Goal: Information Seeking & Learning: Learn about a topic

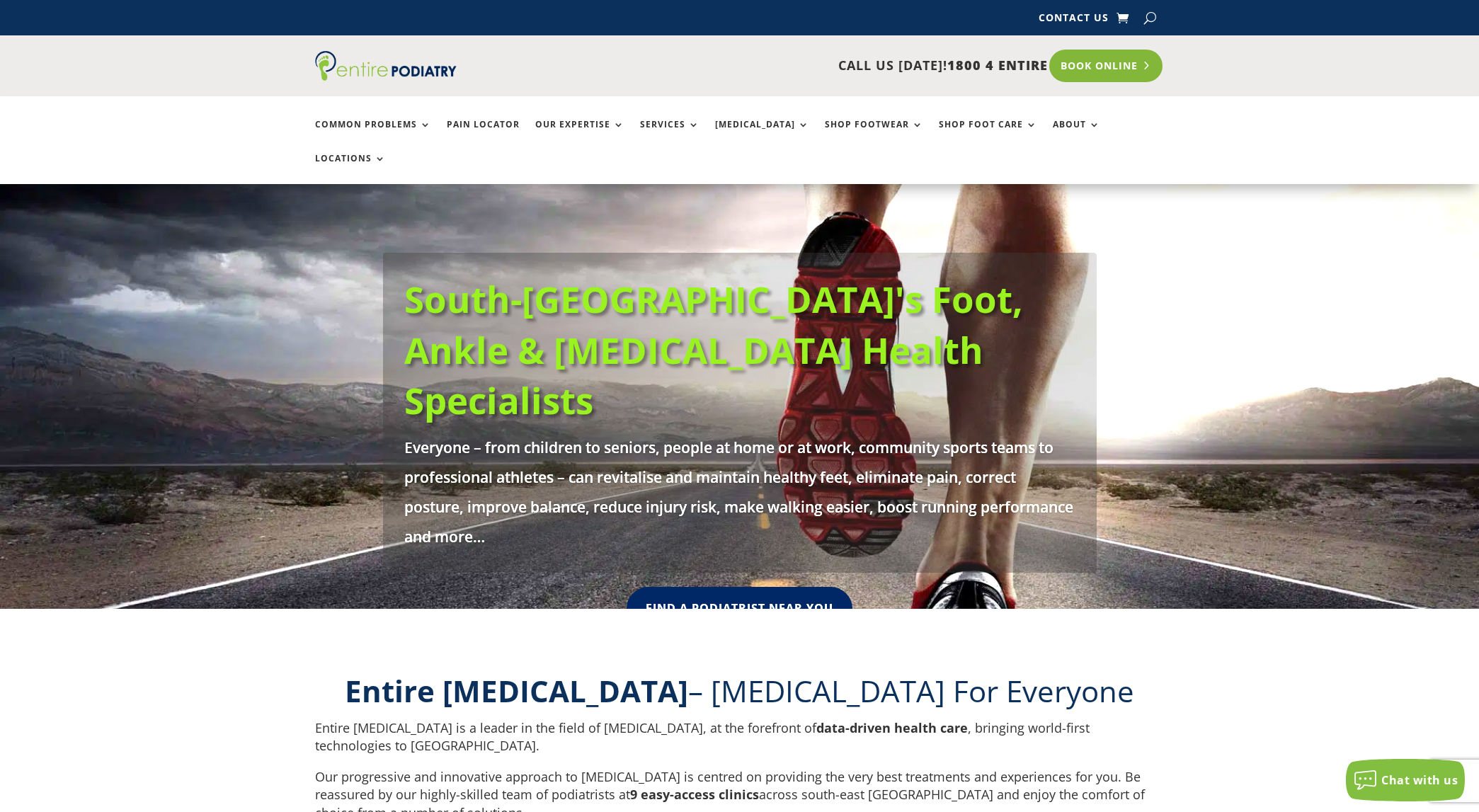
click at [1135, 58] on link "Book Online" at bounding box center [1106, 65] width 114 height 33
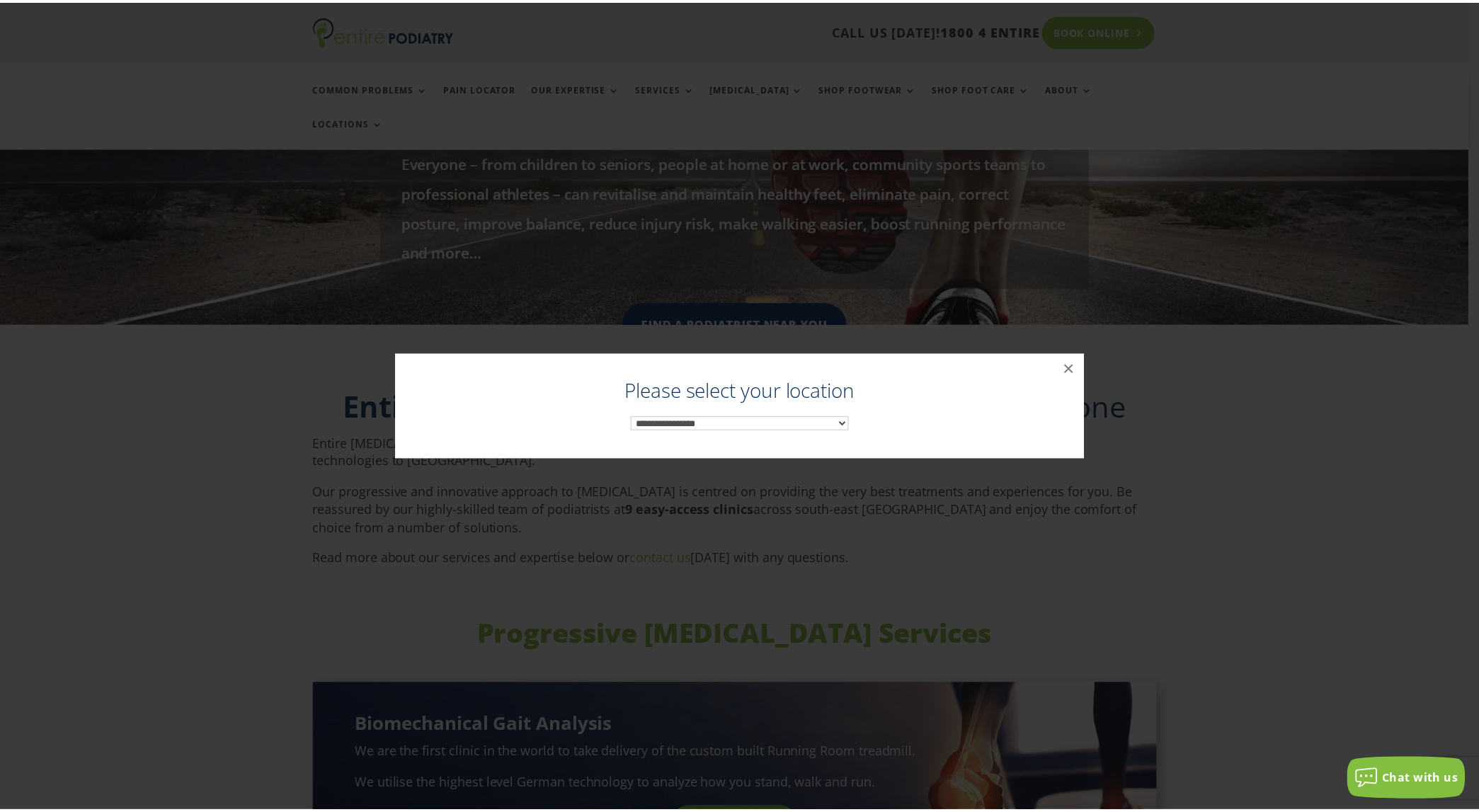
scroll to position [300, 0]
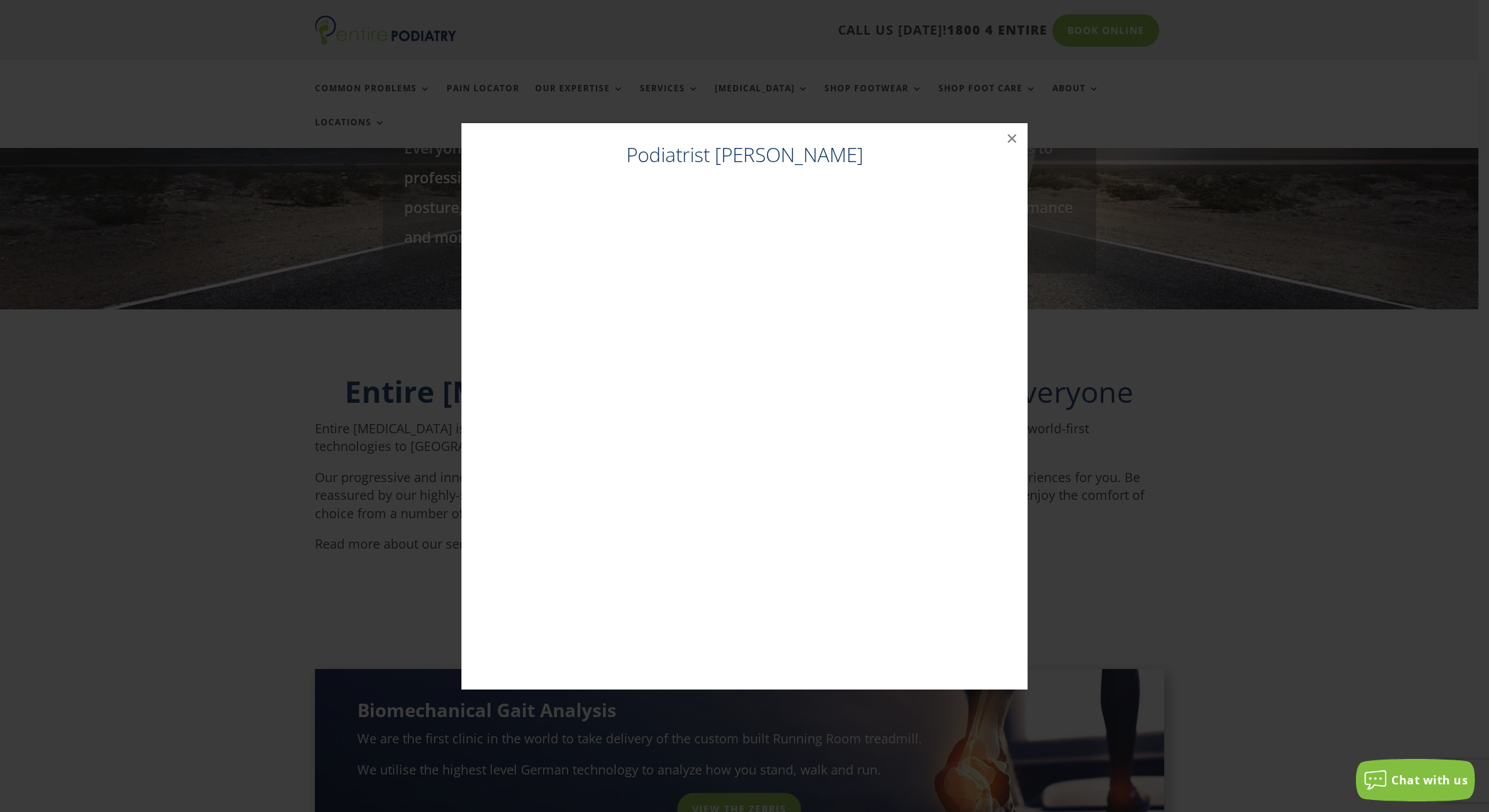
click at [1239, 355] on div "Podiatrist Morayfield ×" at bounding box center [744, 406] width 1478 height 595
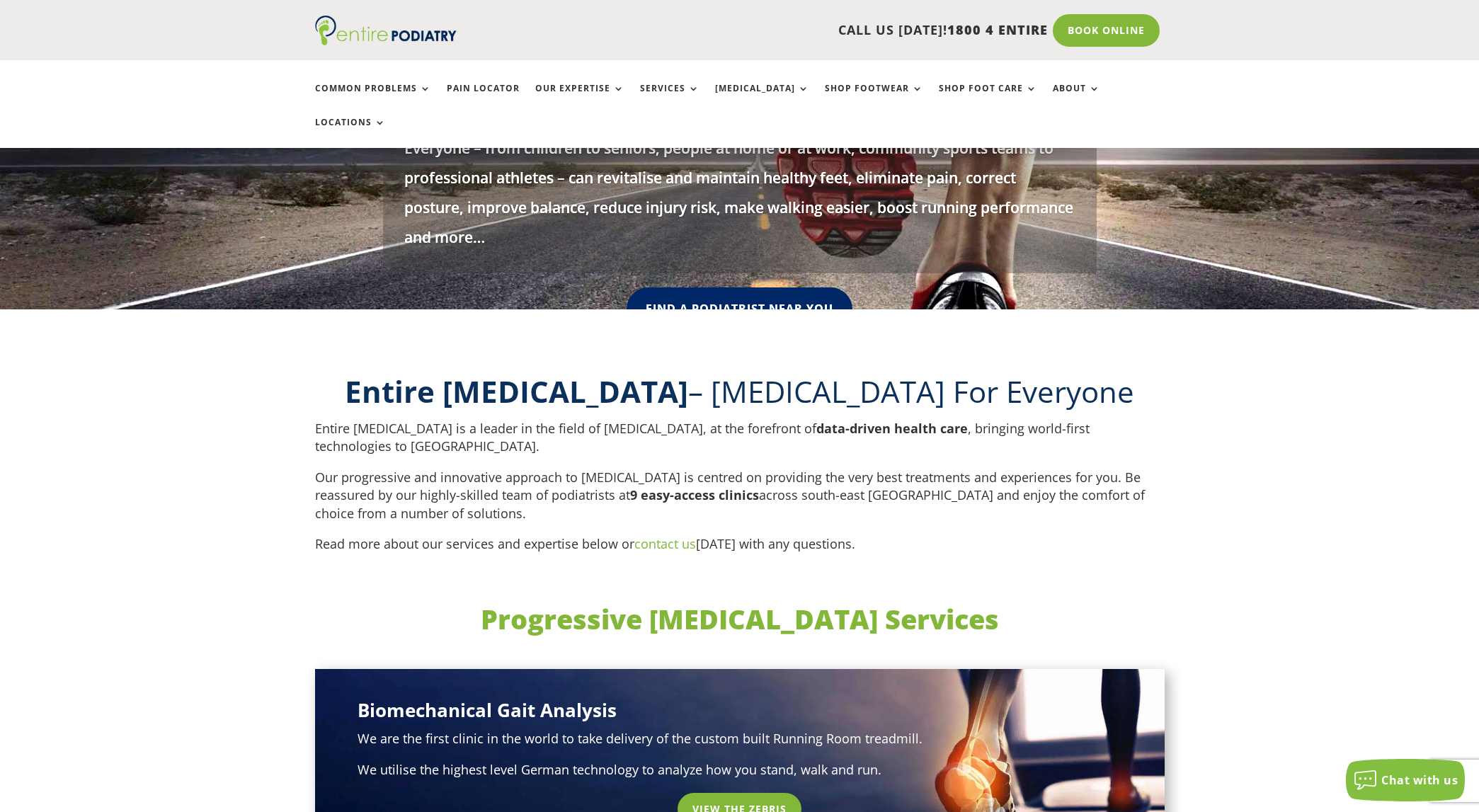
scroll to position [0, 0]
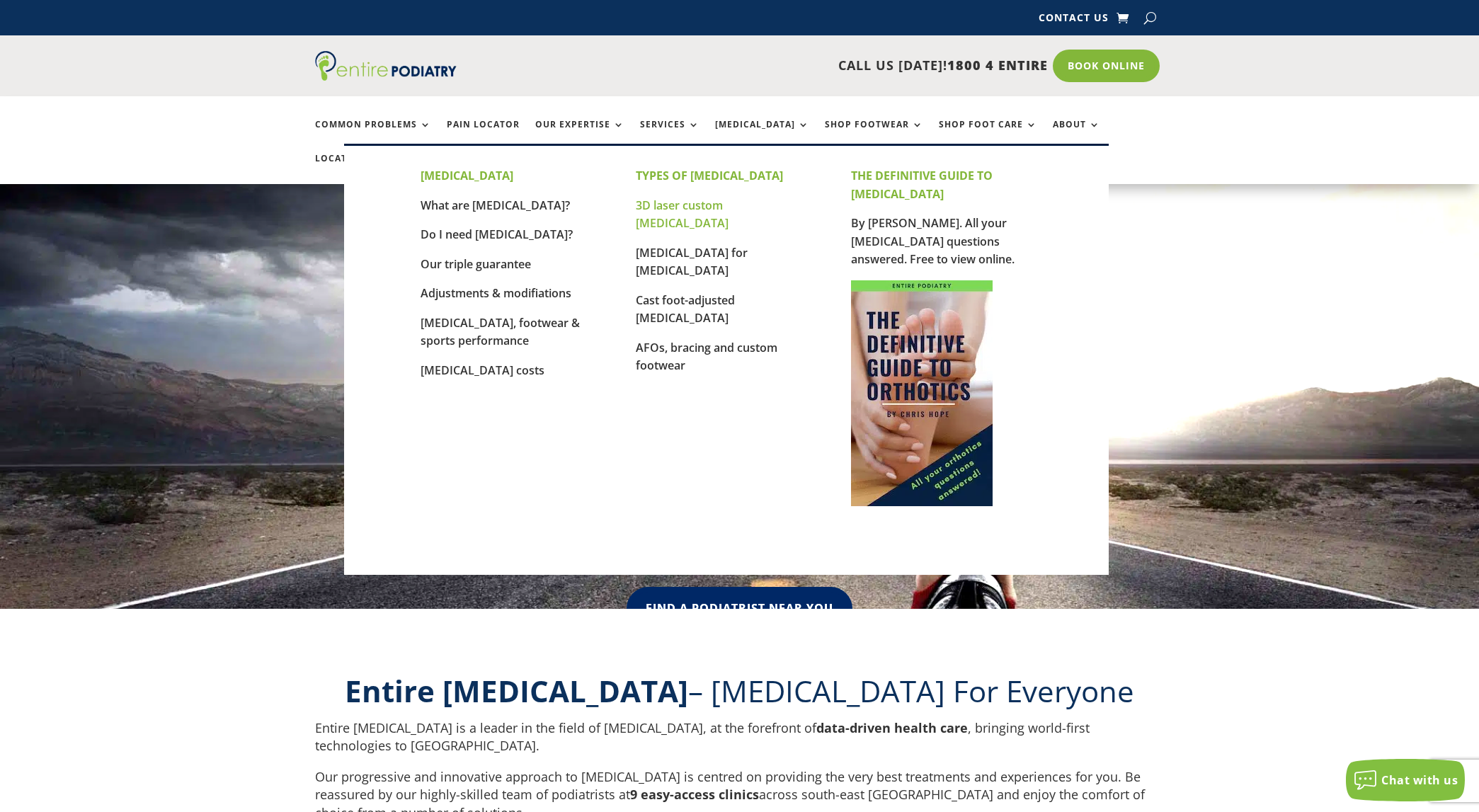
click at [687, 206] on link "3D laser custom [MEDICAL_DATA]" at bounding box center [683, 214] width 93 height 34
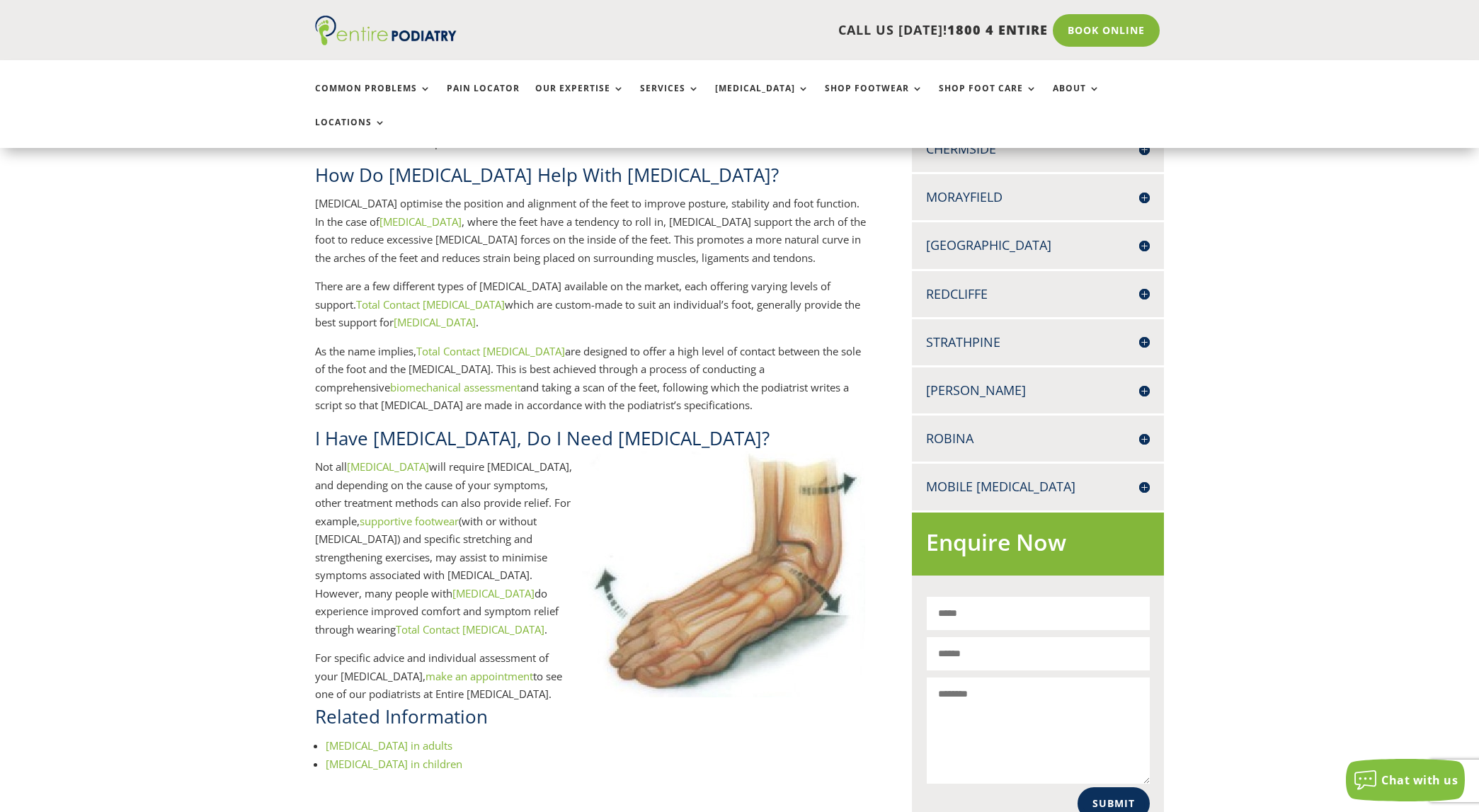
scroll to position [489, 0]
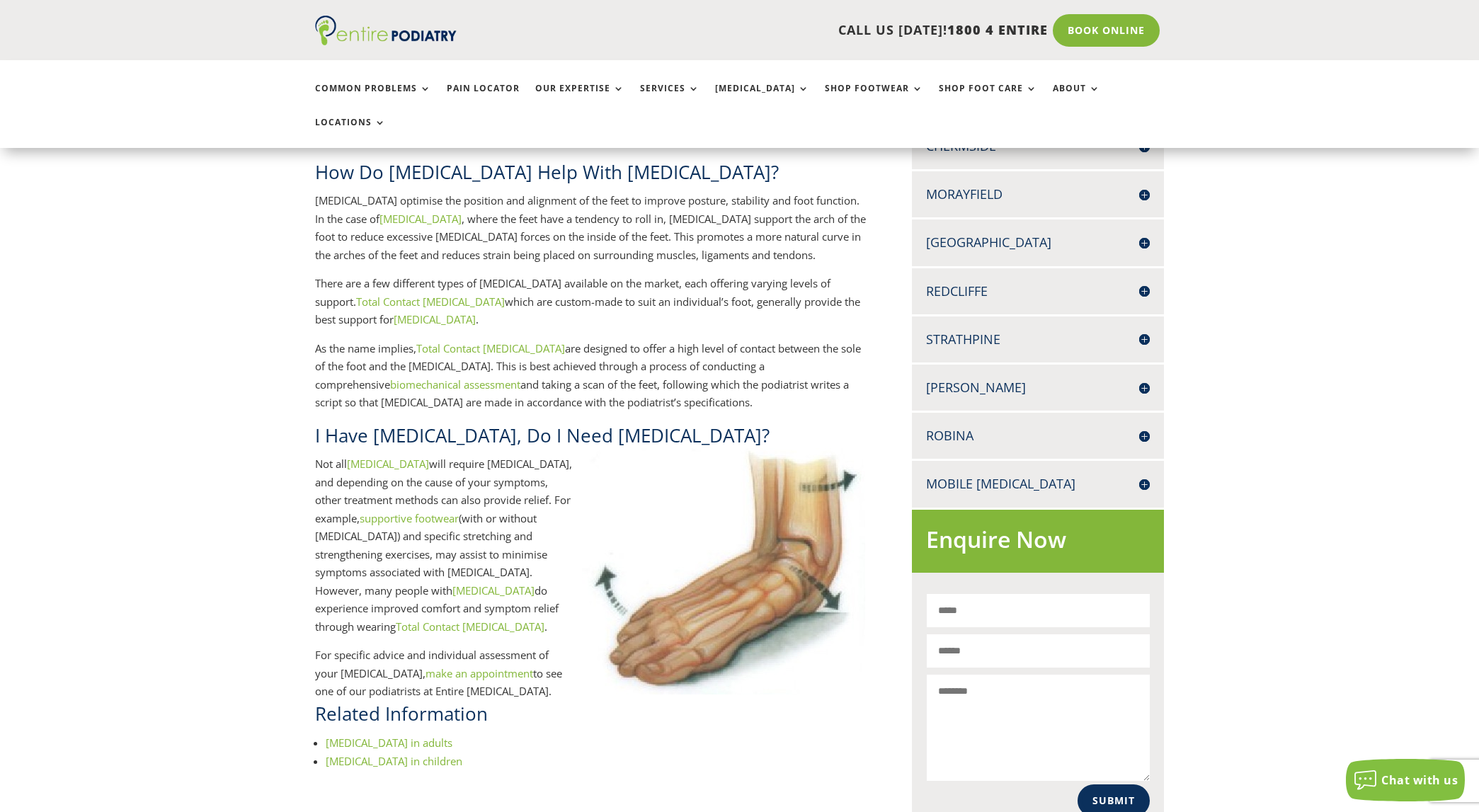
click at [505, 619] on link "Total Contact Orthotics" at bounding box center [470, 626] width 149 height 14
